Goal: Task Accomplishment & Management: Complete application form

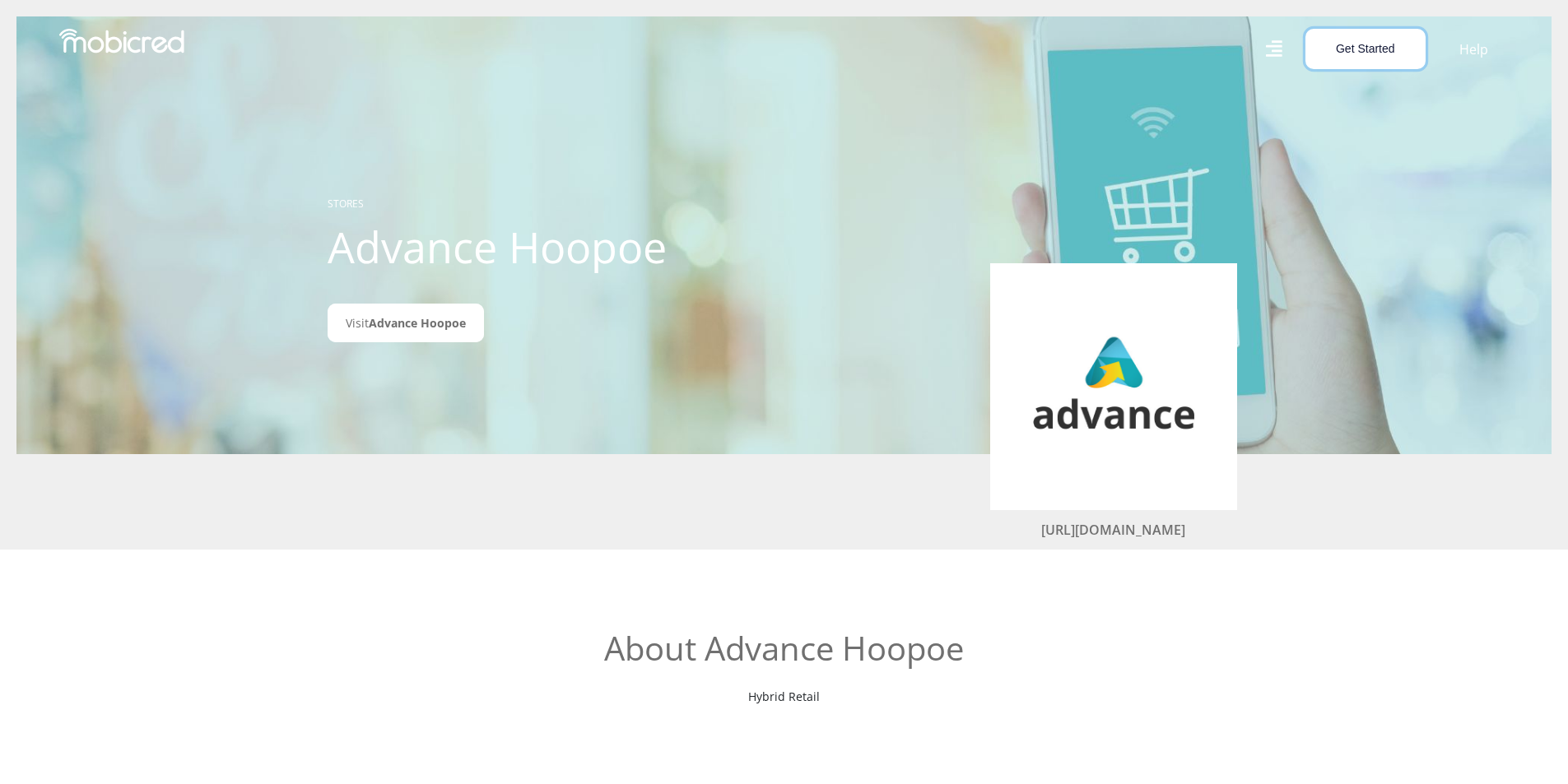
click at [1356, 55] on button "Get Started" at bounding box center [1365, 49] width 121 height 40
click at [1271, 46] on icon at bounding box center [1273, 48] width 17 height 17
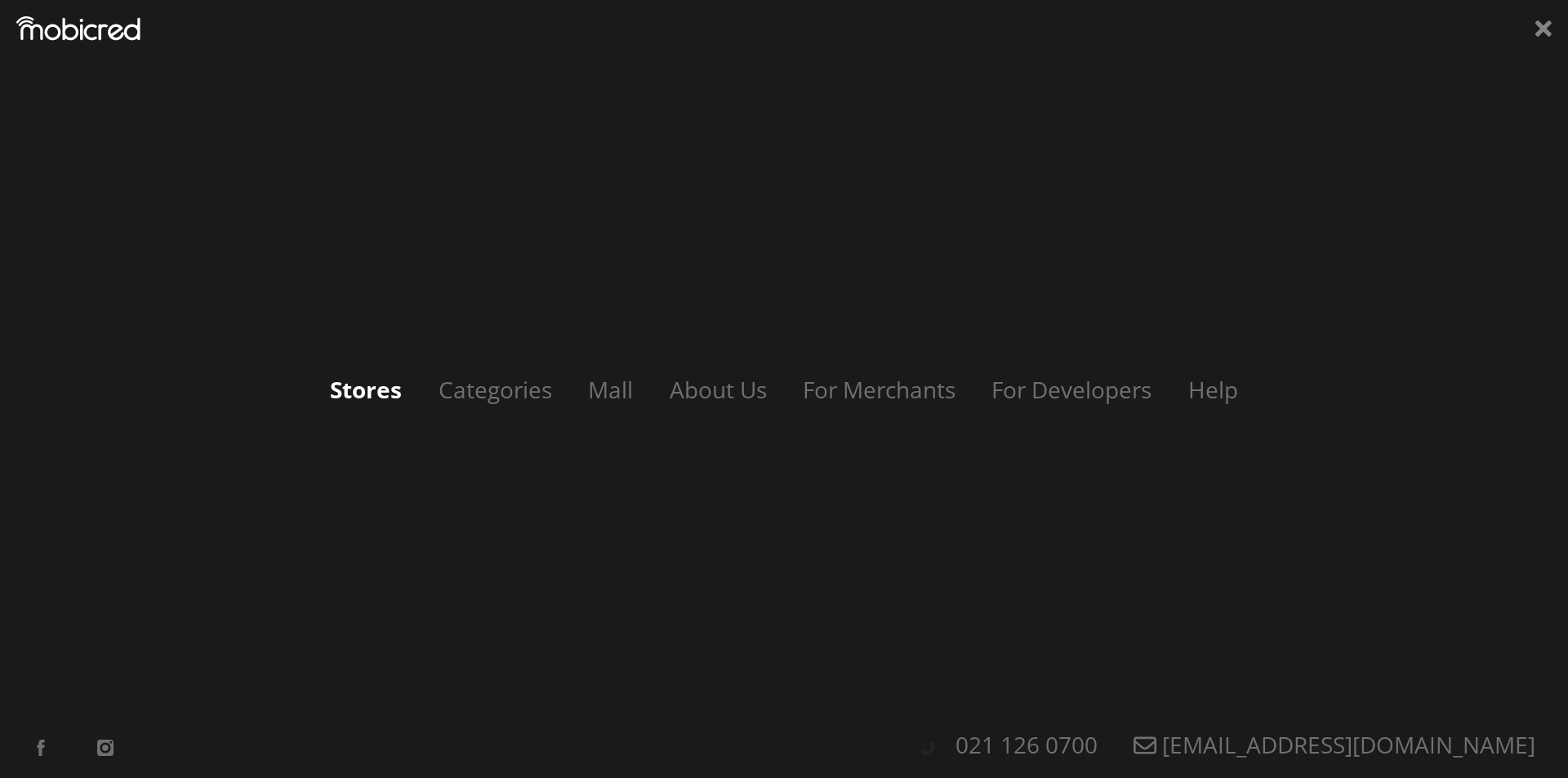
click at [355, 391] on link "Stores" at bounding box center [366, 389] width 105 height 31
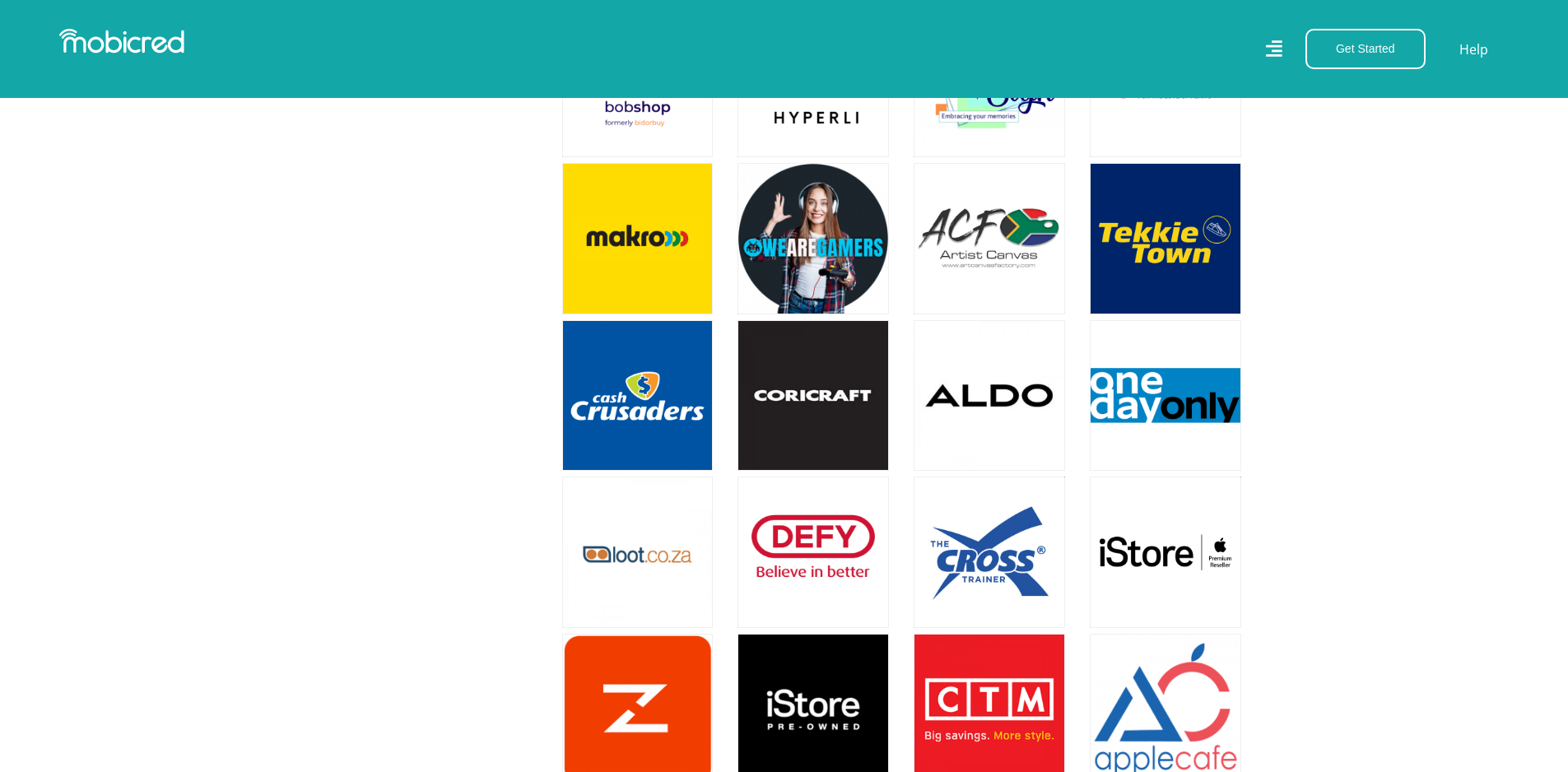
scroll to position [3128, 0]
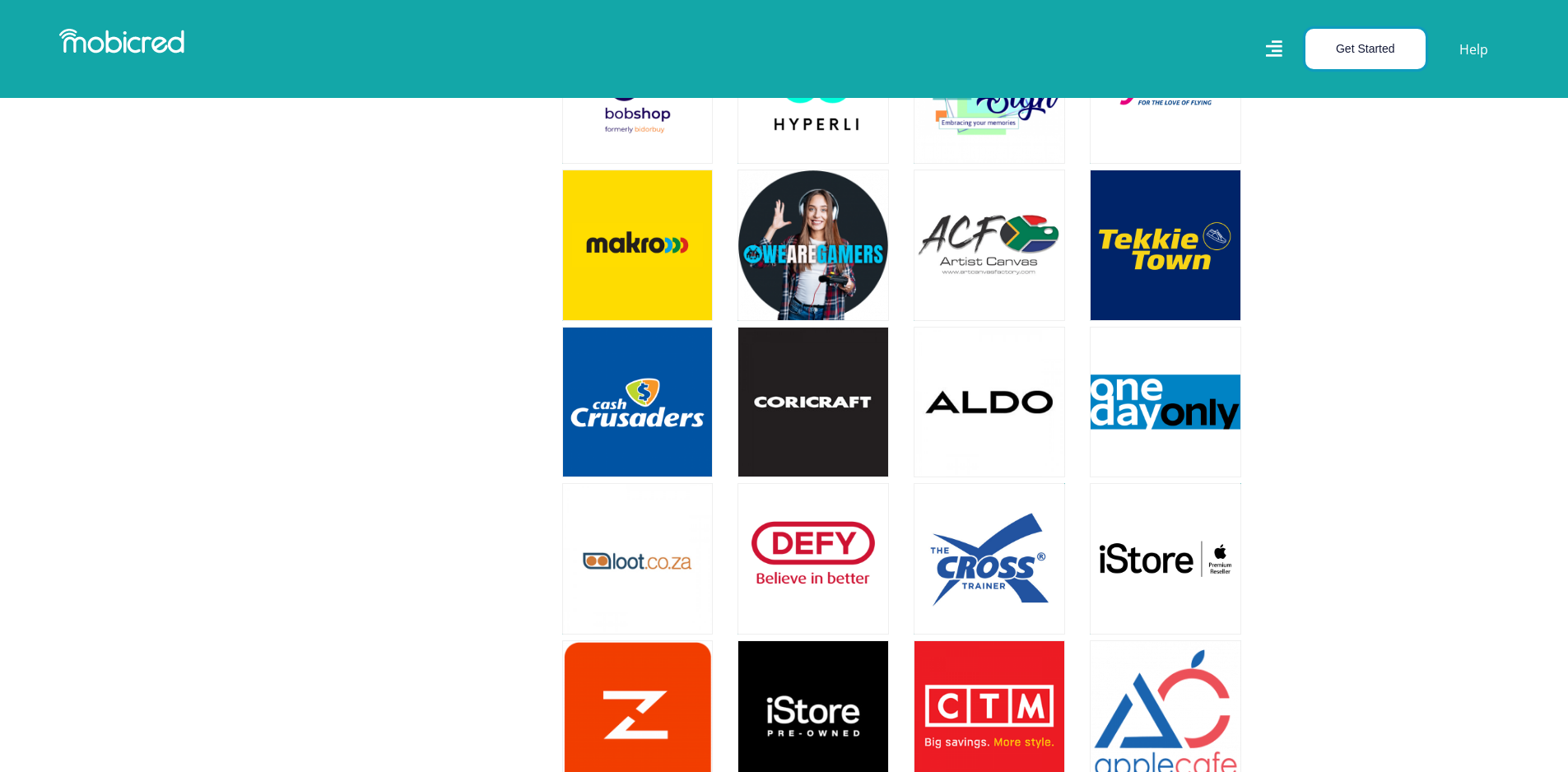
click at [1389, 46] on button "Get Started" at bounding box center [1365, 49] width 121 height 40
click at [1377, 84] on link "Open an Account" at bounding box center [1374, 89] width 137 height 21
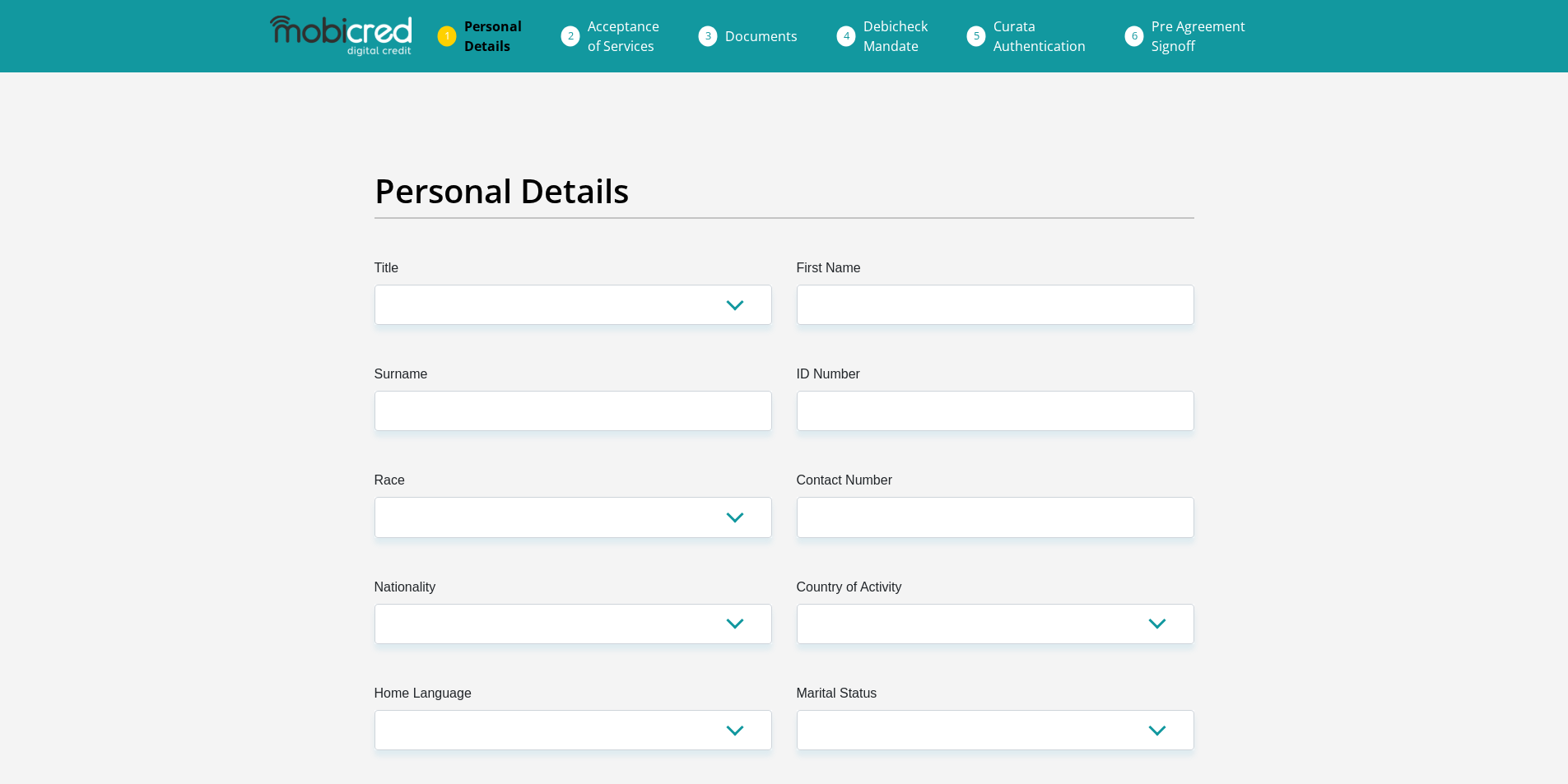
click at [788, 40] on span "Documents" at bounding box center [761, 36] width 72 height 18
